Goal: Check status: Check status

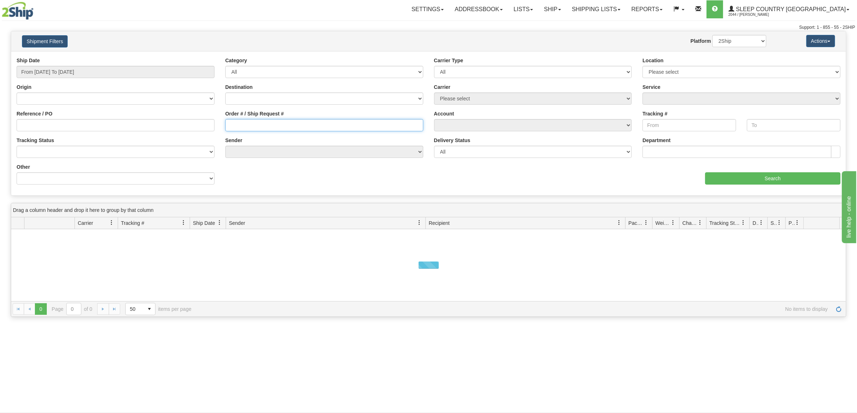
click at [250, 125] on input "Order # / Ship Request #" at bounding box center [324, 125] width 198 height 12
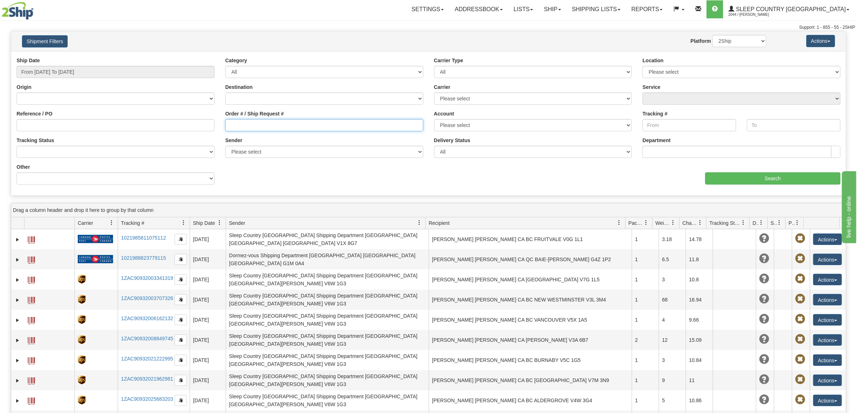
paste input "9000I095306"
type input "9000I095306"
click at [64, 71] on input "From 09/18/2025 To 09/19/2025" at bounding box center [116, 72] width 198 height 12
drag, startPoint x: 58, startPoint y: 126, endPoint x: 51, endPoint y: 125, distance: 6.3
click at [58, 126] on li "Last 30 Days" at bounding box center [49, 124] width 58 height 10
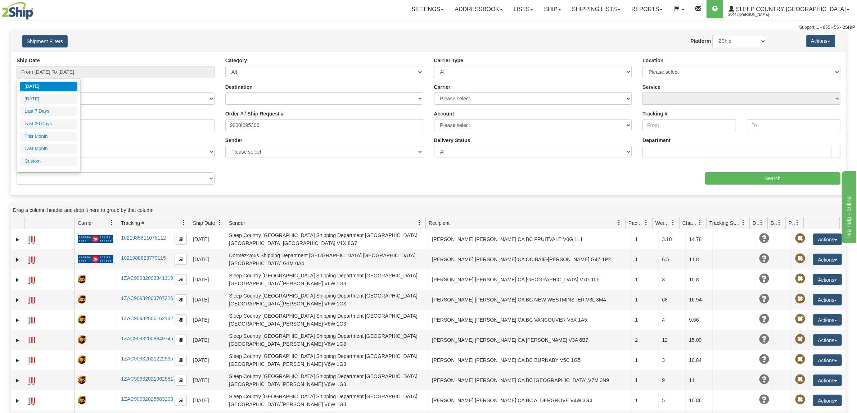
type input "From 08/21/2025 To 09/19/2025"
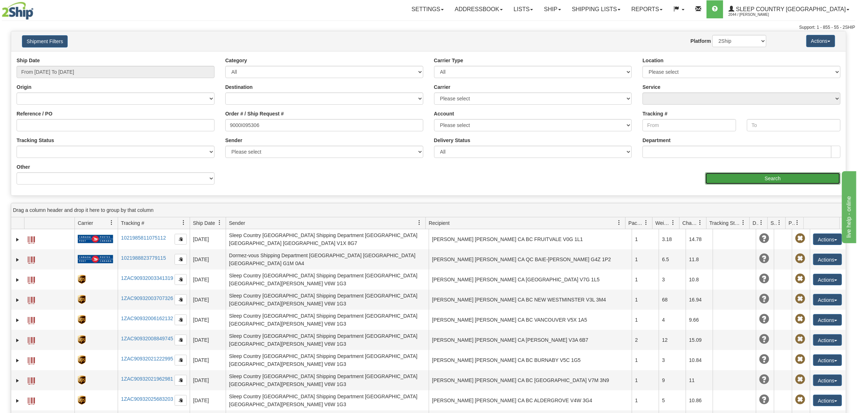
click at [804, 180] on input "Search" at bounding box center [773, 178] width 136 height 12
